Goal: Task Accomplishment & Management: Use online tool/utility

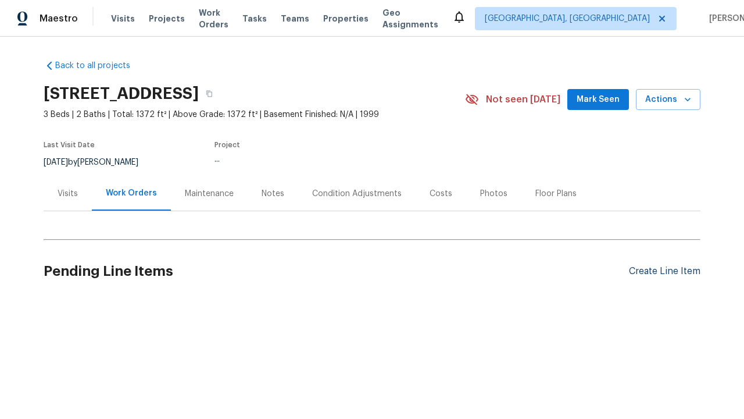
click at [664, 271] on div "Create Line Item" at bounding box center [664, 271] width 71 height 11
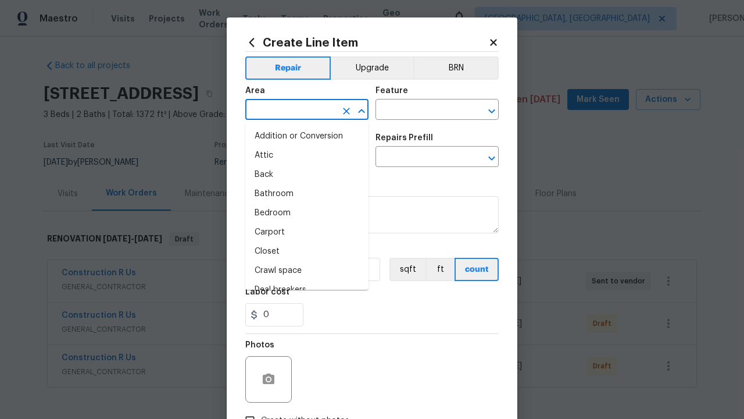
click at [307, 213] on li "Bedroom" at bounding box center [306, 212] width 123 height 19
type input "Bedroom"
type input "Flooring"
type input "Access Opening"
type input "Wallpaper"
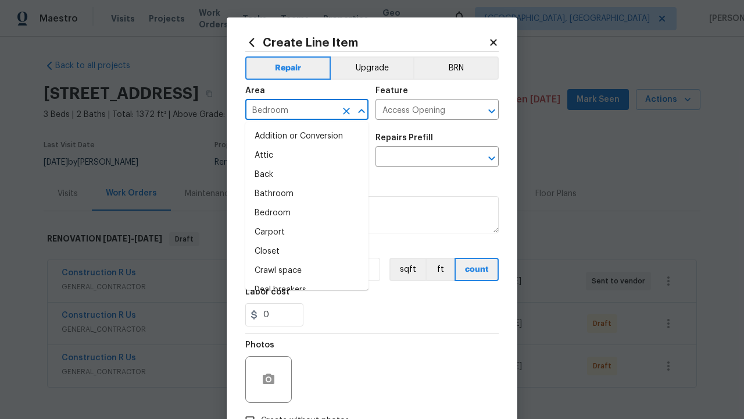
type input "Remove decals"
